Goal: Task Accomplishment & Management: Manage account settings

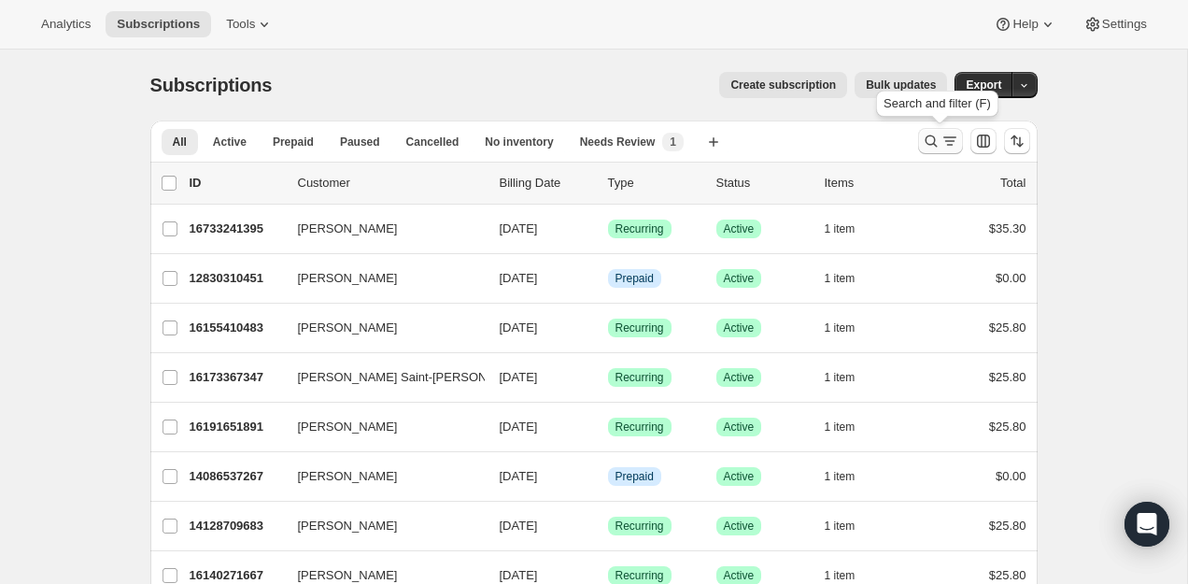
click at [924, 147] on icon "Search and filter results" at bounding box center [931, 141] width 19 height 19
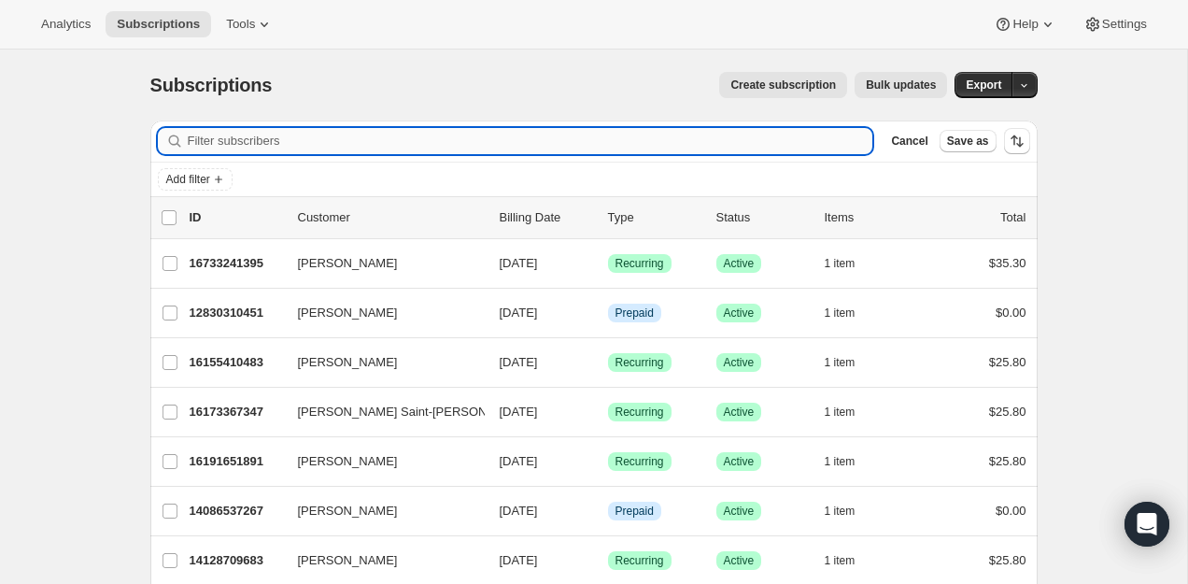
click at [817, 149] on input "Filter subscribers" at bounding box center [531, 141] width 686 height 26
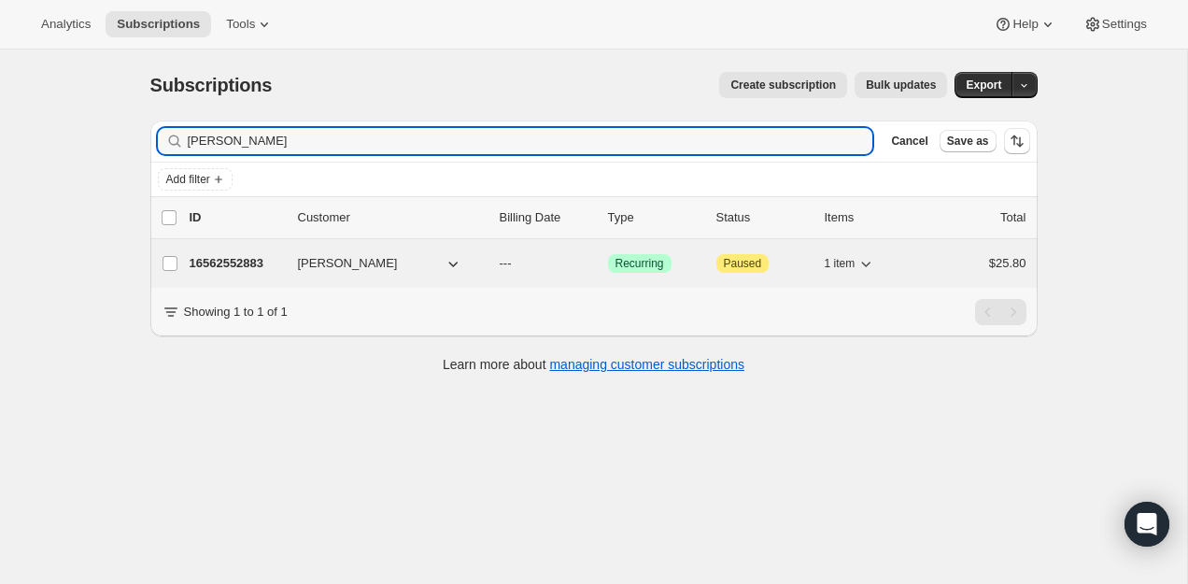
type input "Marc-André Desrochers"
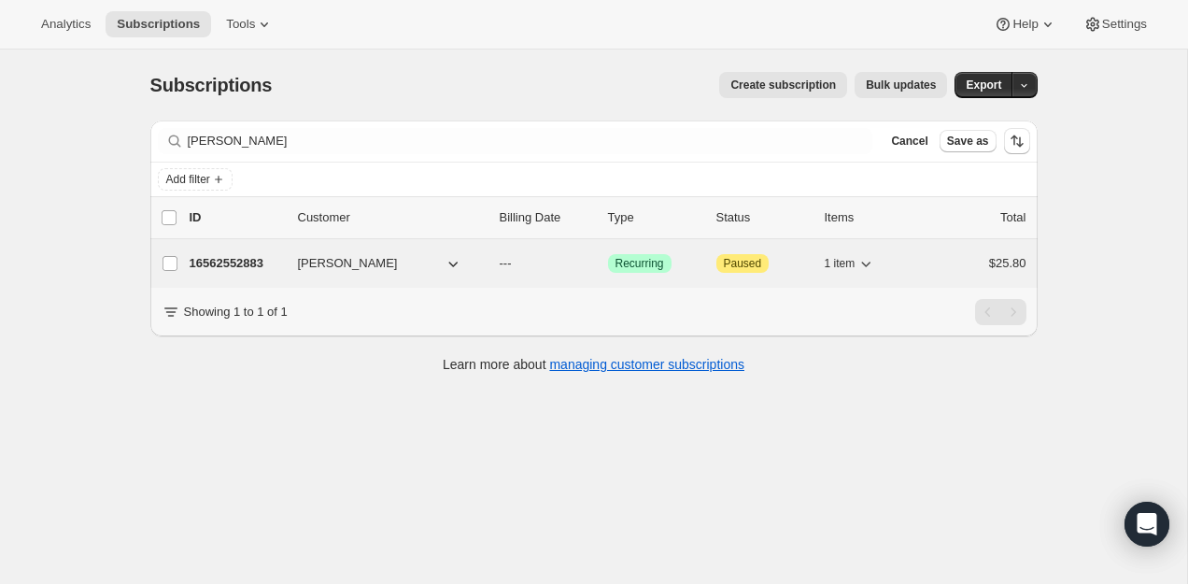
click at [208, 257] on p "16562552883" at bounding box center [236, 263] width 93 height 19
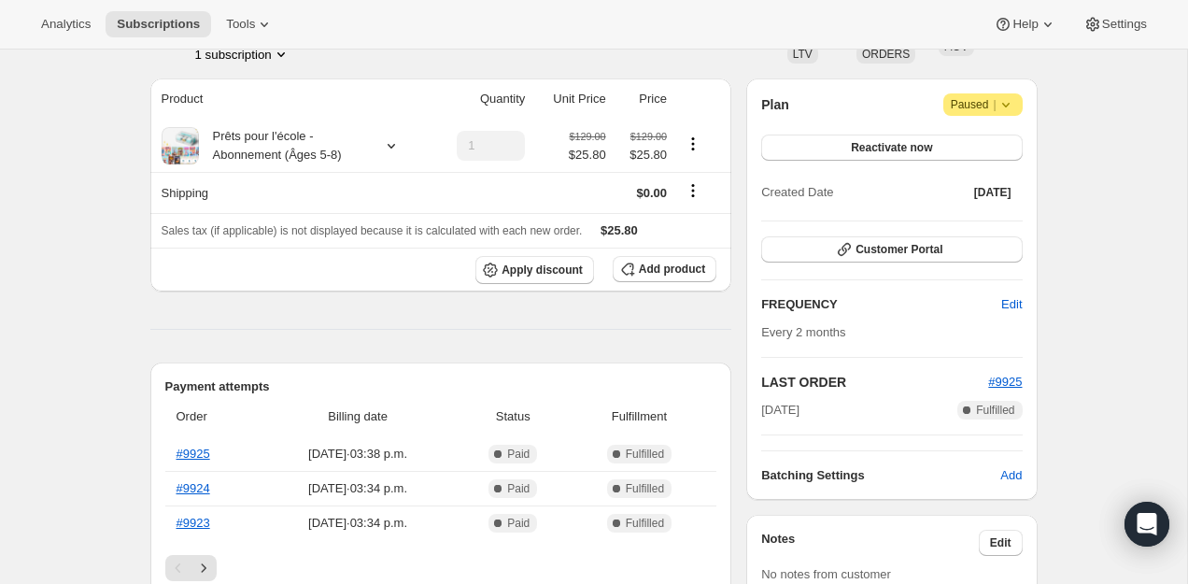
scroll to position [141, 0]
click at [888, 254] on span "Customer Portal" at bounding box center [899, 251] width 87 height 15
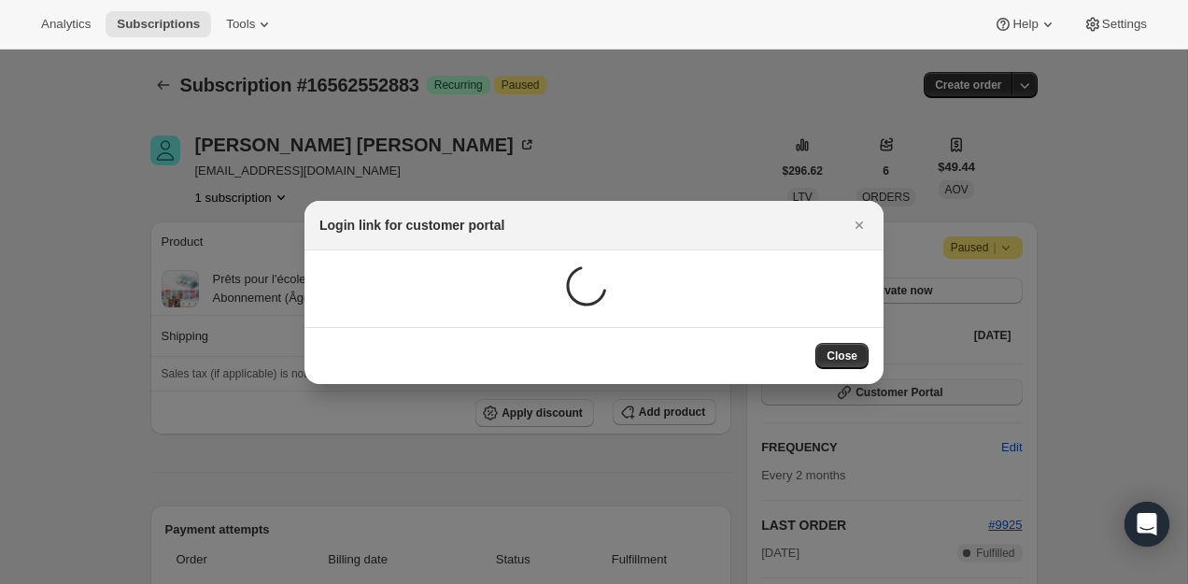
scroll to position [0, 0]
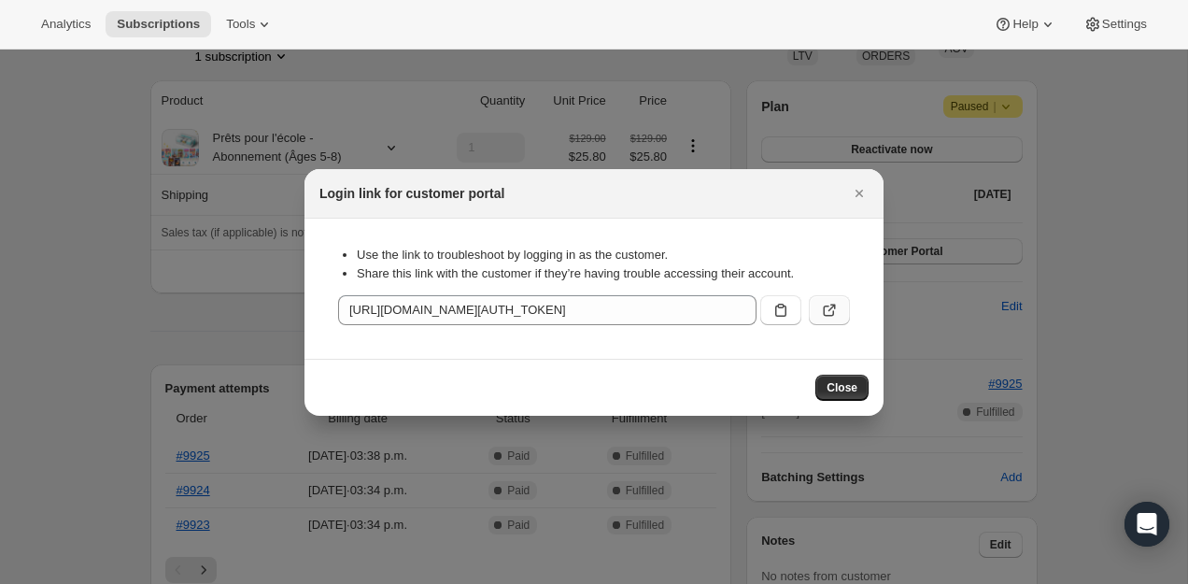
click at [828, 313] on icon ":rc9:" at bounding box center [829, 310] width 19 height 19
click at [853, 194] on icon "Close" at bounding box center [859, 193] width 19 height 19
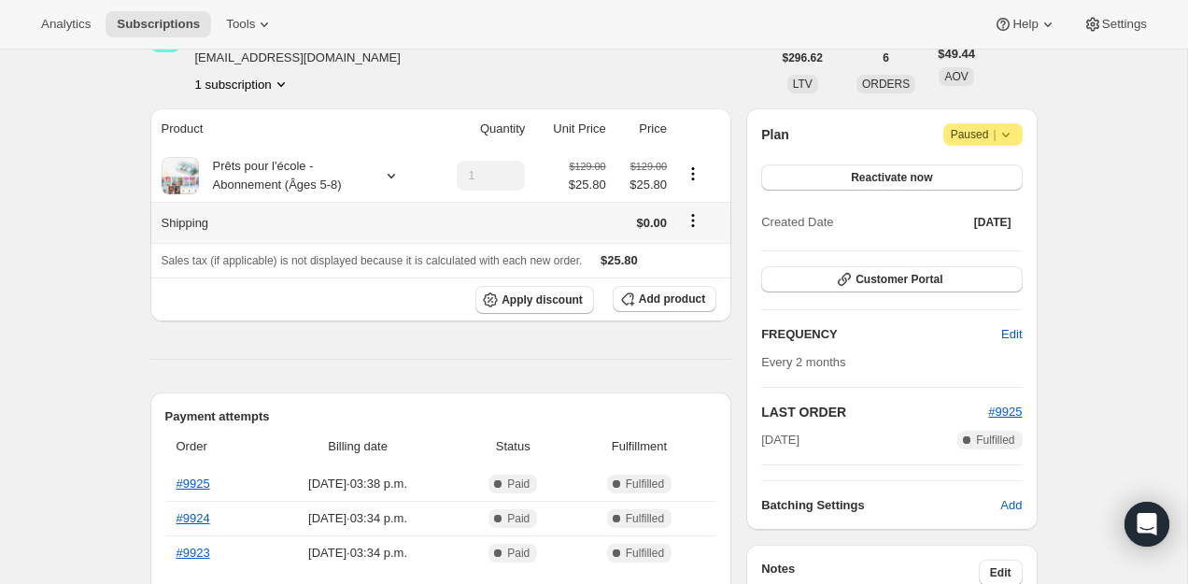
scroll to position [103, 0]
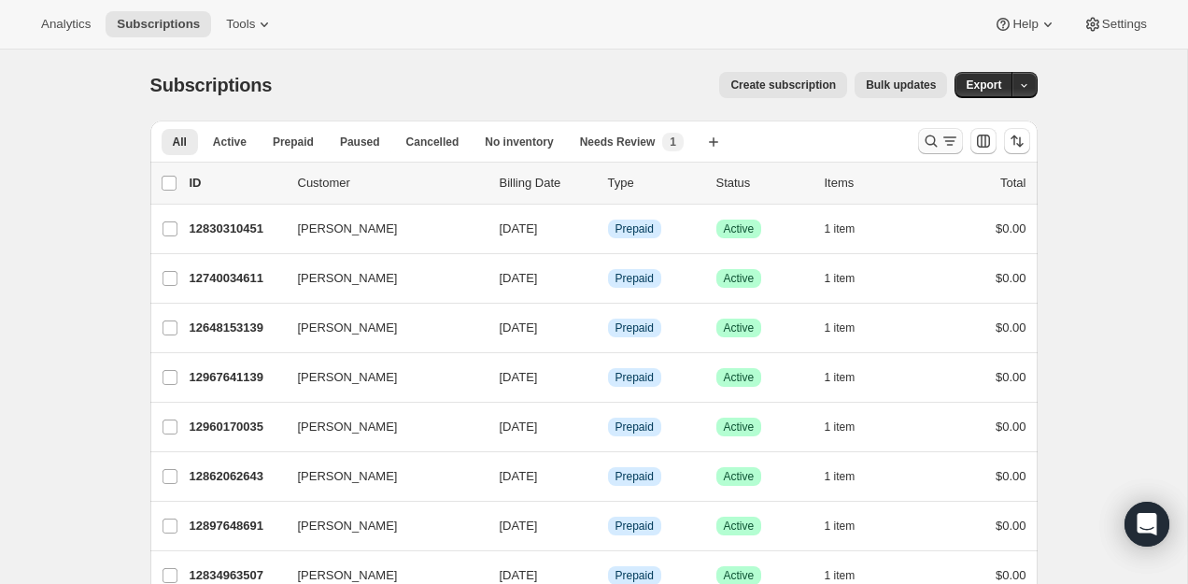
click at [932, 137] on icon "Search and filter results" at bounding box center [931, 141] width 12 height 12
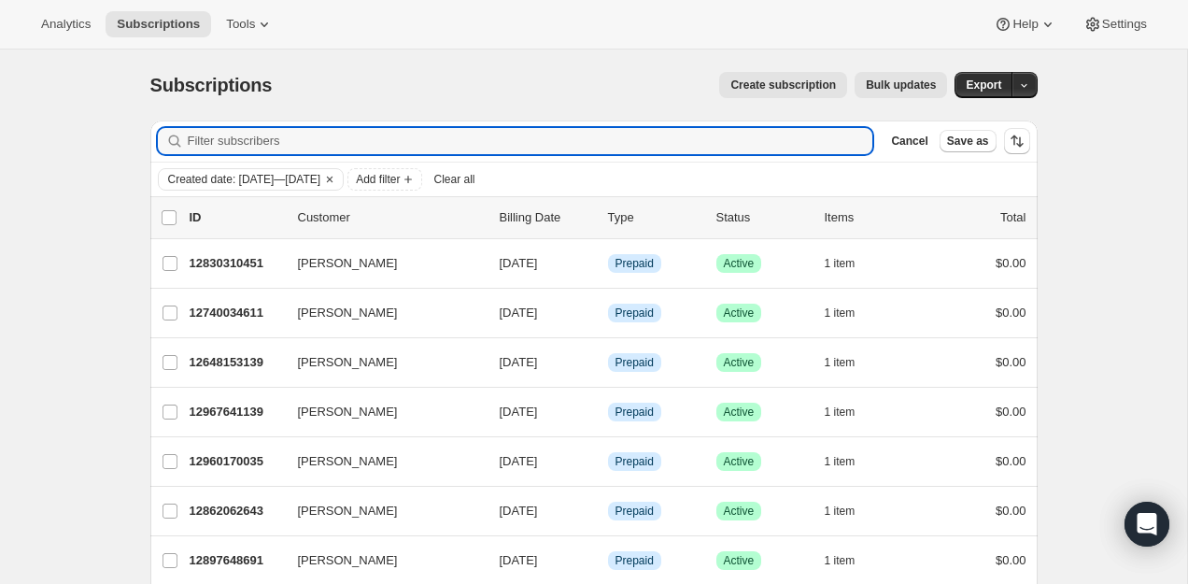
click at [696, 125] on div "Filter subscribers Cancel Save as" at bounding box center [594, 141] width 888 height 41
click at [696, 133] on input "Filter subscribers" at bounding box center [531, 141] width 686 height 26
paste input "[EMAIL_ADDRESS][PERSON_NAME][DOMAIN_NAME]"
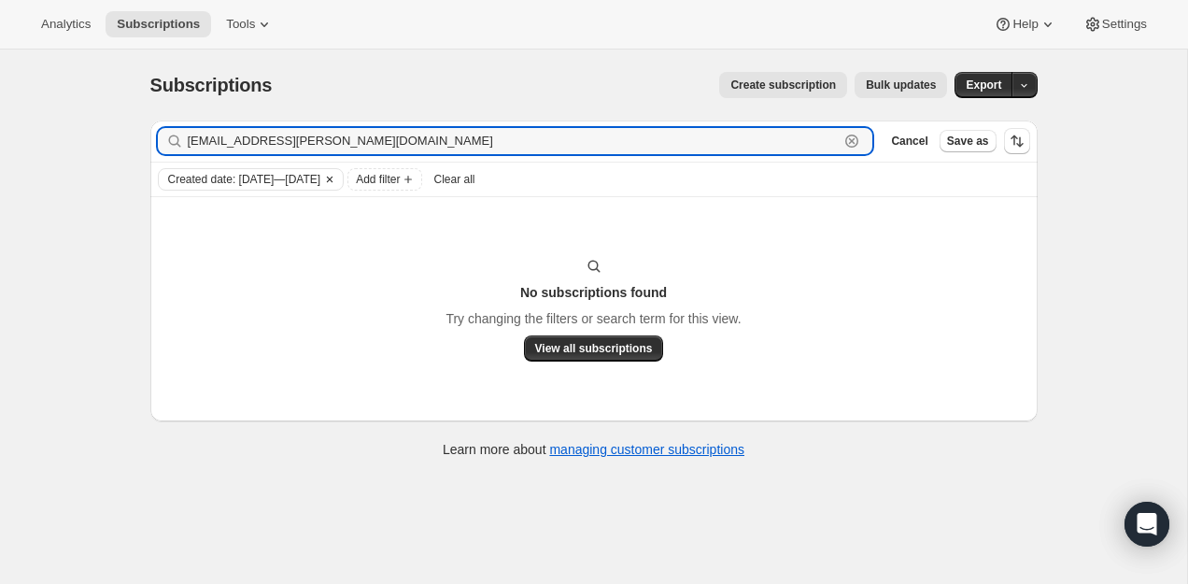
type input "[EMAIL_ADDRESS][PERSON_NAME][DOMAIN_NAME]"
click at [337, 180] on icon "Clear" at bounding box center [329, 179] width 15 height 15
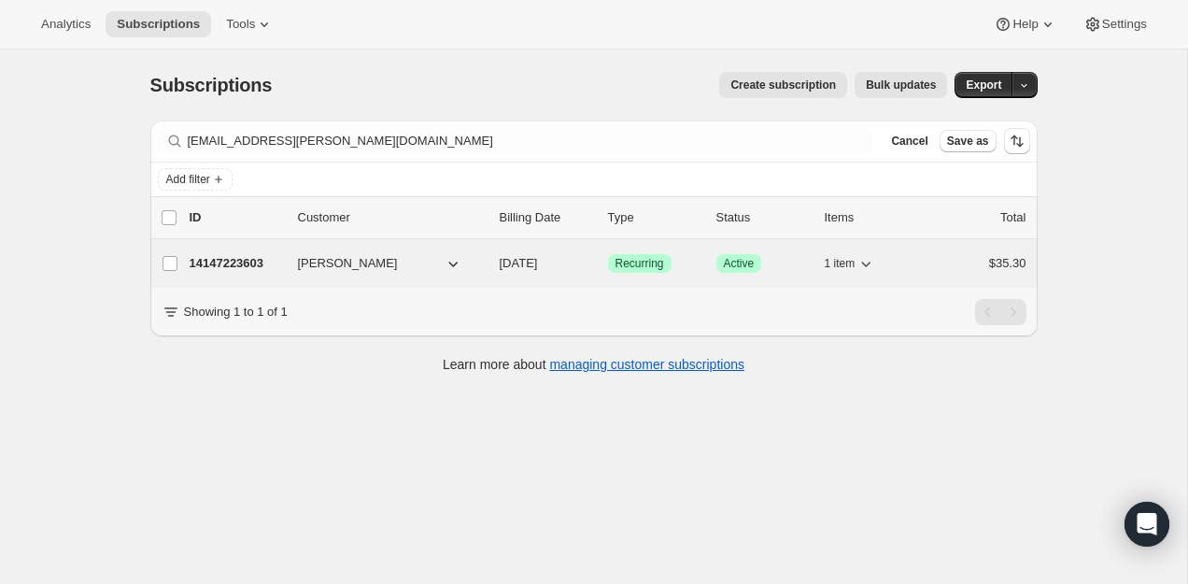
click at [237, 256] on p "14147223603" at bounding box center [236, 263] width 93 height 19
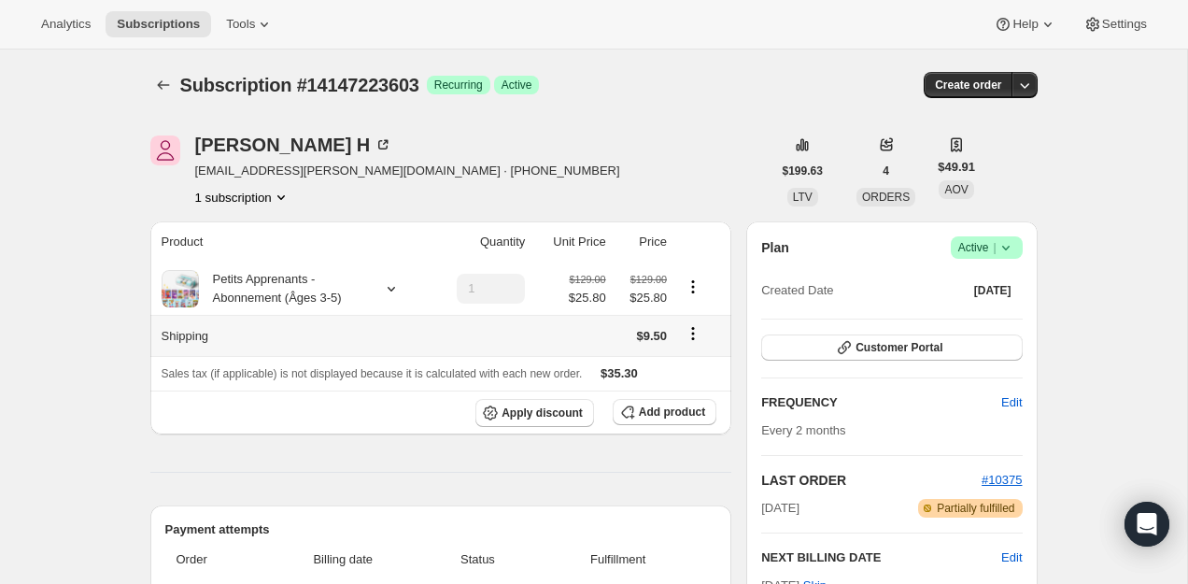
click at [695, 330] on icon "Shipping actions" at bounding box center [693, 333] width 19 height 19
click at [700, 374] on span "Edit shipping rate" at bounding box center [690, 370] width 93 height 14
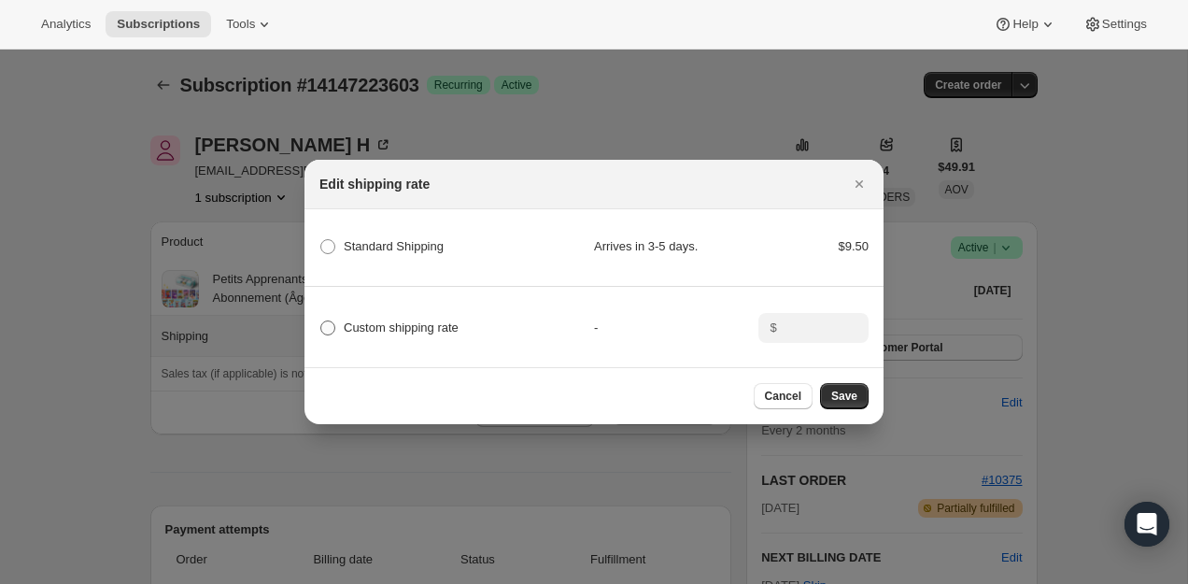
click at [433, 324] on span "Custom shipping rate" at bounding box center [401, 327] width 115 height 14
click at [321, 321] on input "Custom shipping rate" at bounding box center [320, 320] width 1 height 1
radio input "true"
click at [821, 322] on input ":rc0:" at bounding box center [812, 328] width 58 height 30
type input "0"
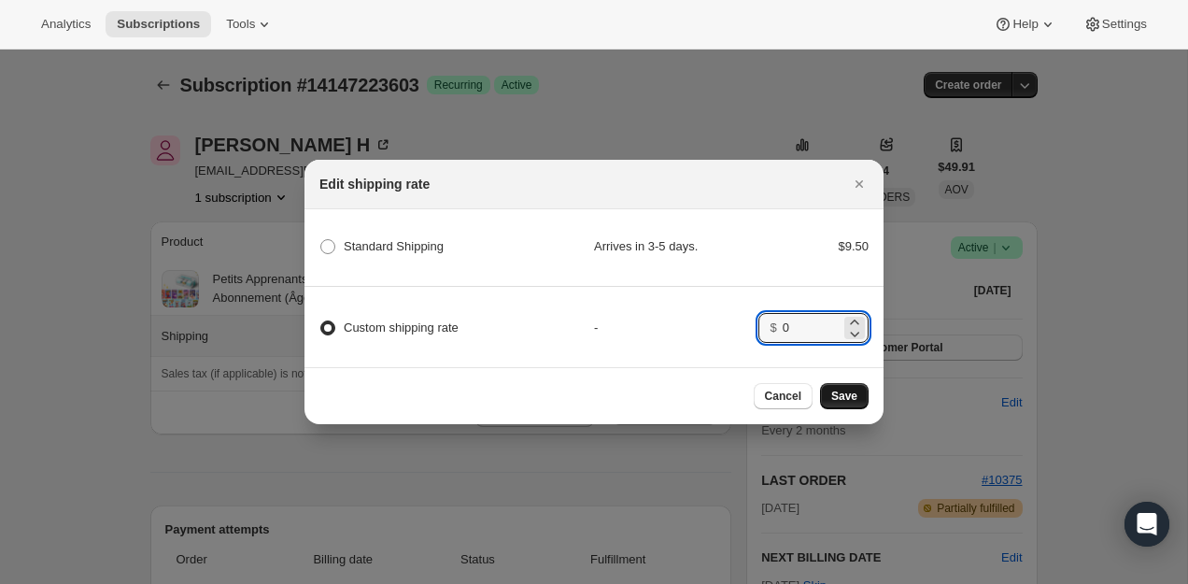
click at [842, 392] on span "Save" at bounding box center [844, 396] width 26 height 15
